Goal: Information Seeking & Learning: Learn about a topic

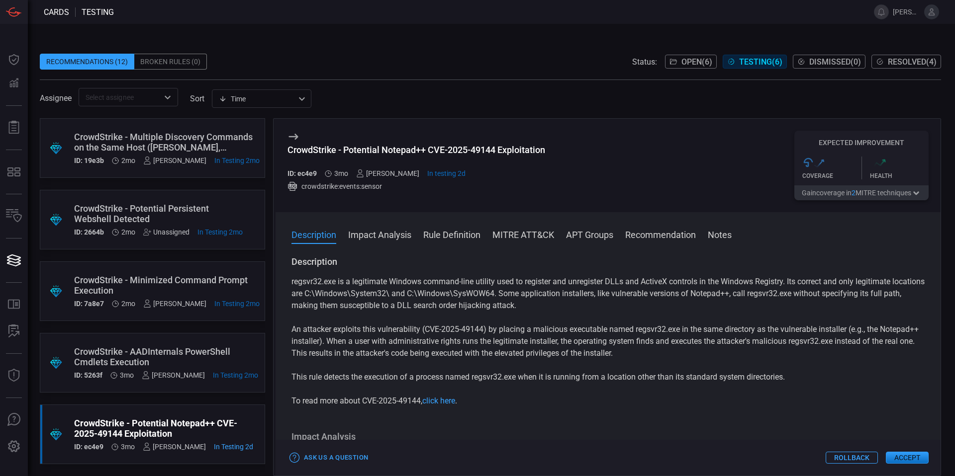
click at [167, 347] on div "CrowdStrike - AADInternals PowerShell Cmdlets Execution" at bounding box center [166, 357] width 184 height 21
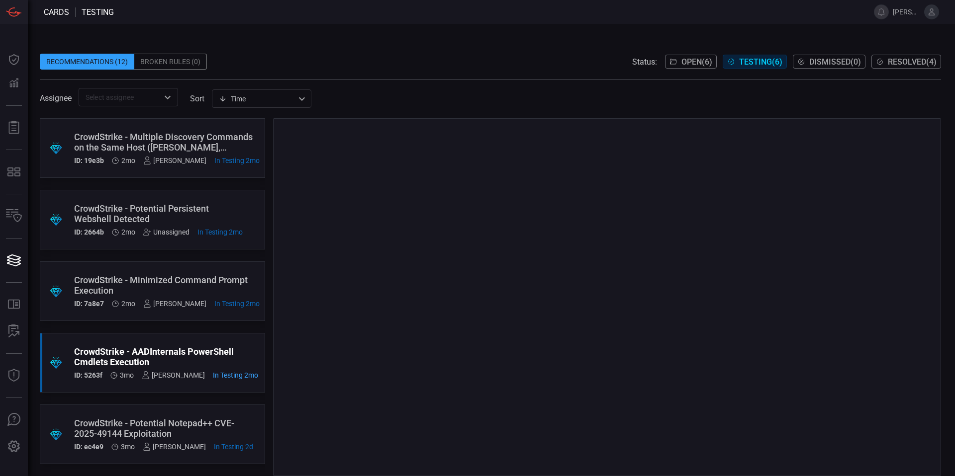
scroll to position [72, 0]
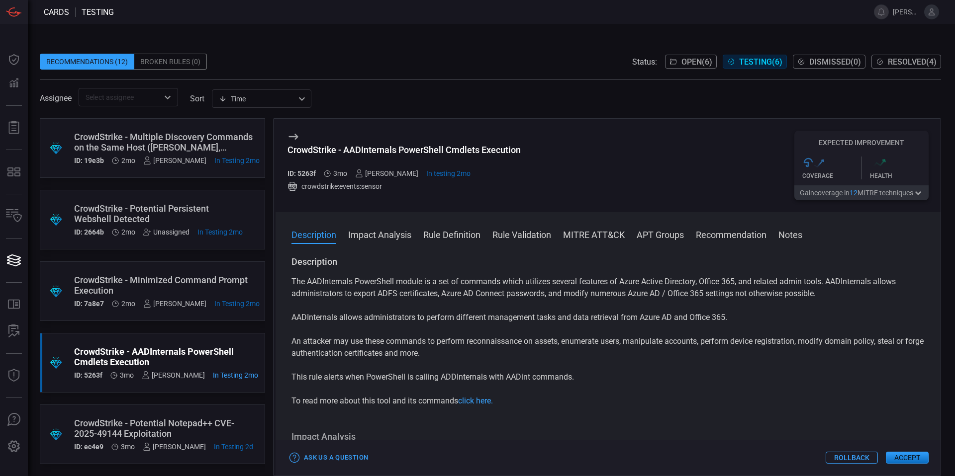
click at [162, 431] on div "CrowdStrike - Potential Notepad++ CVE-2025-49144 Exploitation" at bounding box center [163, 428] width 179 height 21
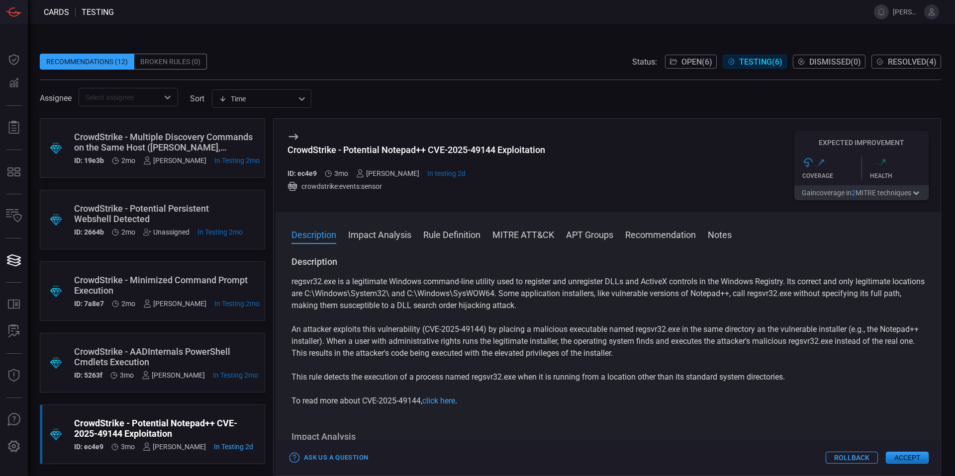
click at [174, 352] on div "CrowdStrike - AADInternals PowerShell Cmdlets Execution" at bounding box center [166, 357] width 184 height 21
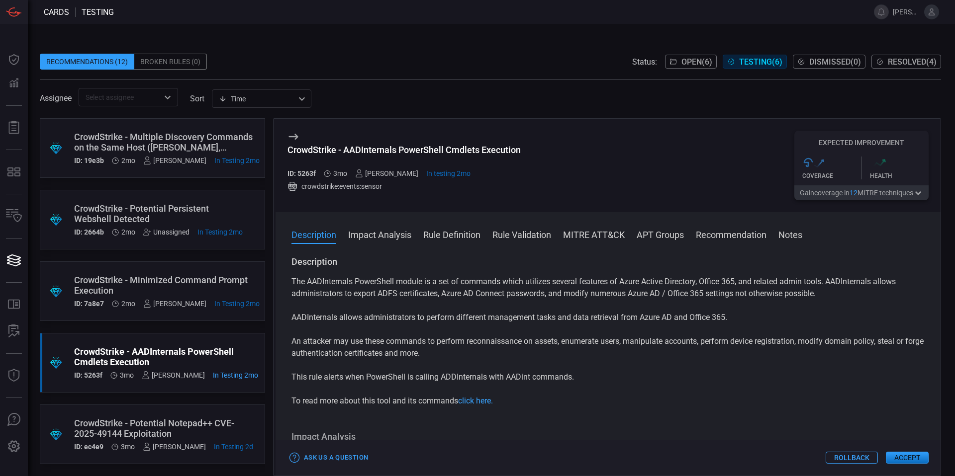
click at [160, 289] on div "CrowdStrike - Minimized Command Prompt Execution" at bounding box center [166, 285] width 185 height 21
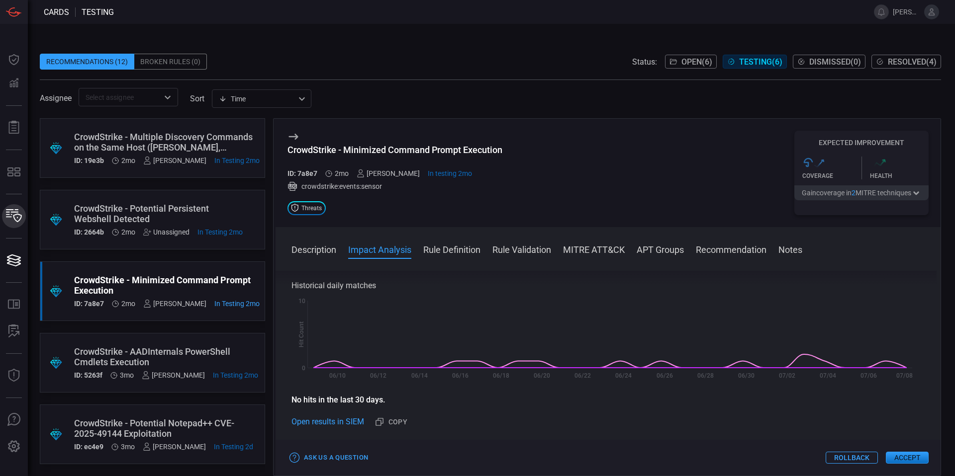
scroll to position [79, 0]
click at [186, 418] on div "CrowdStrike - Potential Notepad++ CVE-2025-49144 Exploitation" at bounding box center [163, 428] width 179 height 21
